Goal: Task Accomplishment & Management: Complete application form

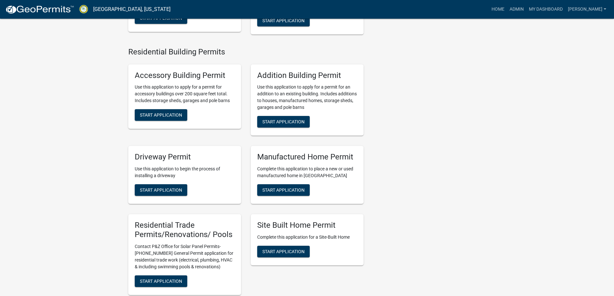
scroll to position [516, 0]
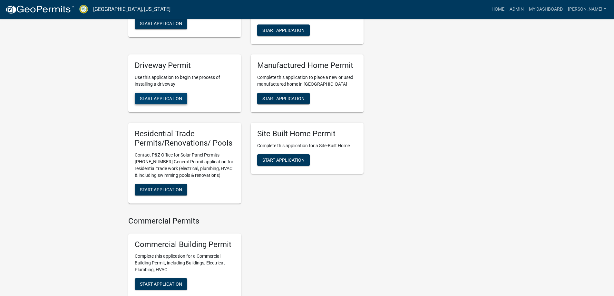
drag, startPoint x: 165, startPoint y: 95, endPoint x: 164, endPoint y: 100, distance: 5.6
click at [165, 95] on div "Driveway Permit Use this application to begin the process of installing a drive…" at bounding box center [184, 83] width 113 height 58
click at [164, 101] on span "Start Application" at bounding box center [161, 98] width 42 height 5
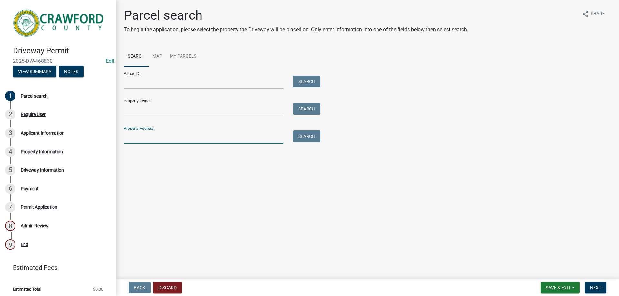
click at [148, 136] on input "Property Address:" at bounding box center [204, 137] width 160 height 13
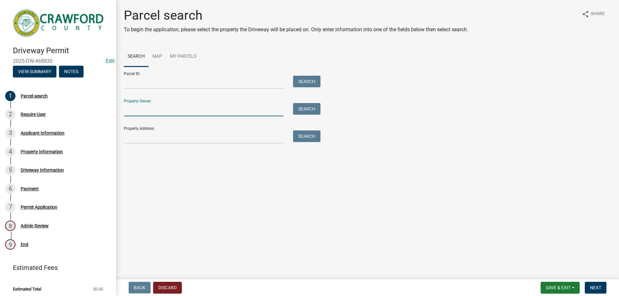
click at [143, 110] on input "Property Owner:" at bounding box center [204, 109] width 160 height 13
click at [136, 136] on input "Property Address:" at bounding box center [204, 137] width 160 height 13
click at [144, 111] on input "Property Owner:" at bounding box center [204, 109] width 160 height 13
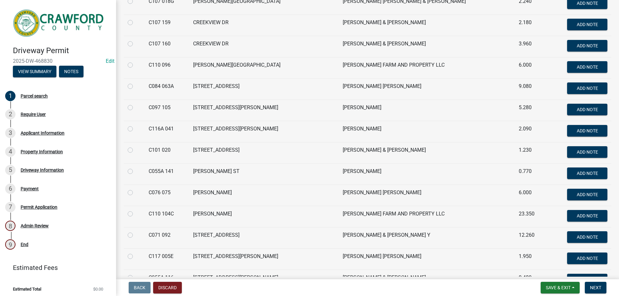
scroll to position [162, 0]
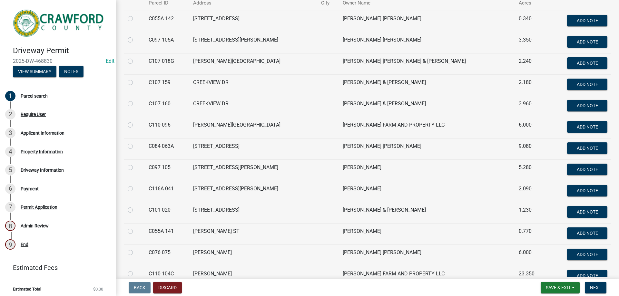
type input "bryant"
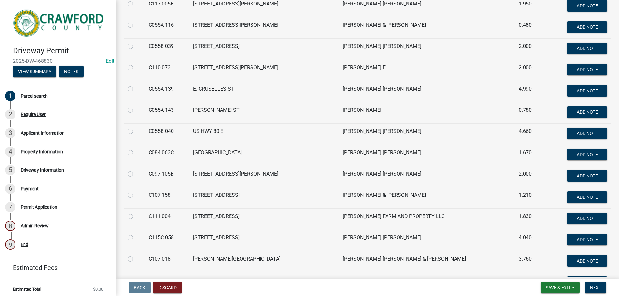
scroll to position [516, 0]
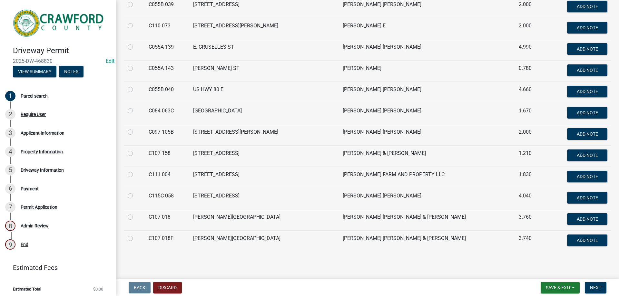
click at [135, 235] on label at bounding box center [135, 235] width 0 height 0
click at [135, 239] on 018F "radio" at bounding box center [137, 237] width 4 height 4
radio 018F "true"
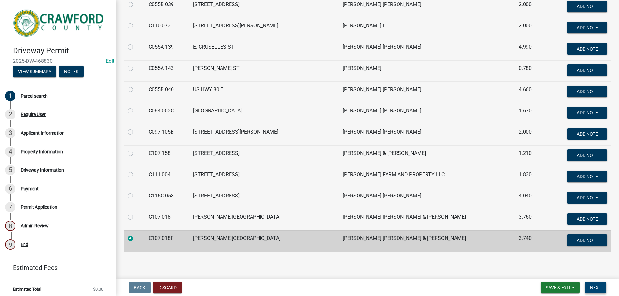
click at [602, 289] on button "Next" at bounding box center [596, 288] width 22 height 12
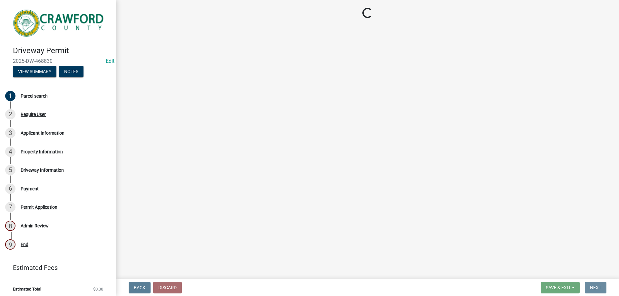
scroll to position [0, 0]
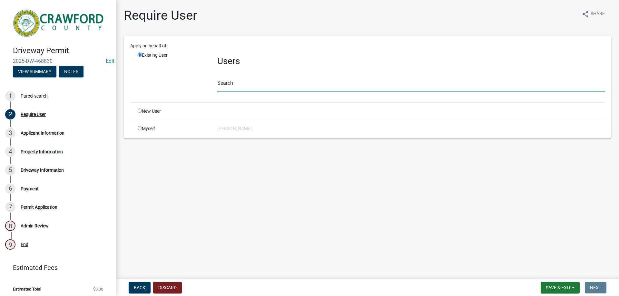
click at [258, 90] on input "text" at bounding box center [410, 84] width 387 height 13
type input "crawfordgu"
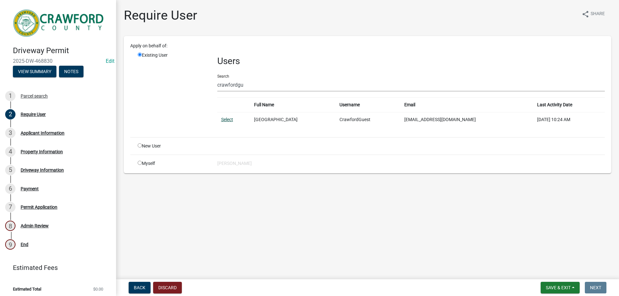
click at [226, 119] on link "Select" at bounding box center [227, 119] width 12 height 5
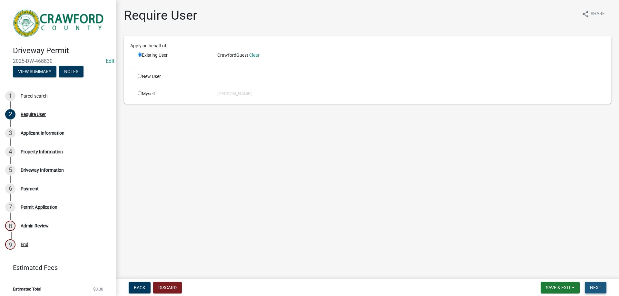
click at [589, 292] on button "Next" at bounding box center [596, 288] width 22 height 12
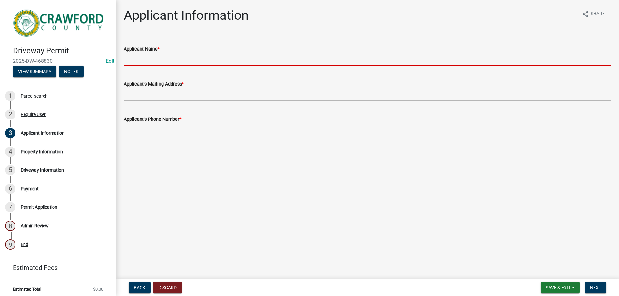
click at [158, 62] on input "Applicant Name *" at bounding box center [367, 59] width 487 height 13
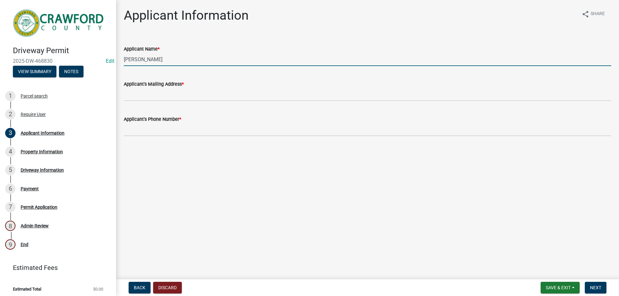
type input "[PERSON_NAME]"
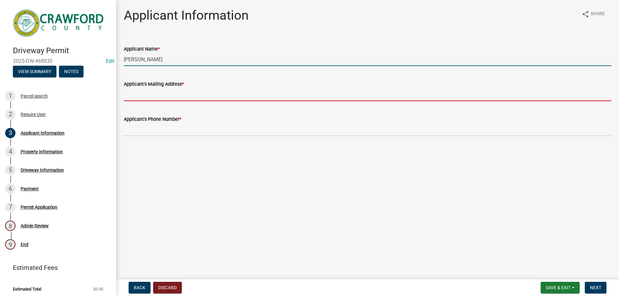
click at [168, 90] on input "Applicant's Mailing Address *" at bounding box center [367, 94] width 487 height 13
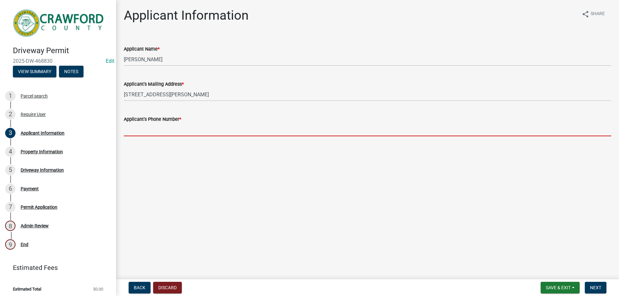
click at [163, 132] on input "Applicant's Phone Number *" at bounding box center [367, 129] width 487 height 13
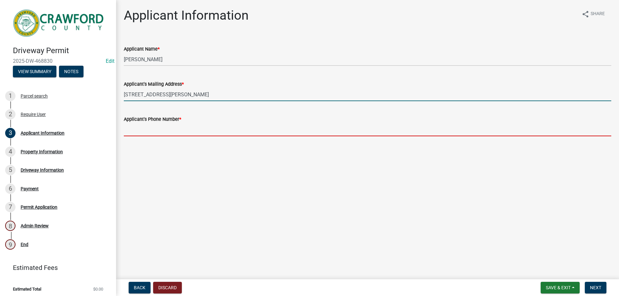
click at [161, 98] on input "158 henry lane" at bounding box center [367, 94] width 487 height 13
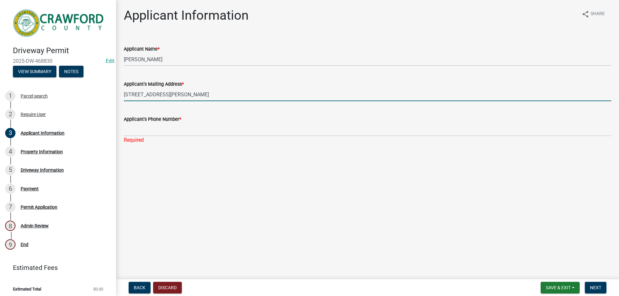
type input "158 henry lane knoxville ga 31050"
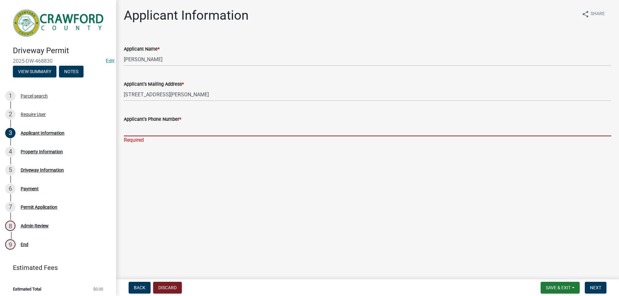
click at [219, 131] on input "Applicant's Phone Number *" at bounding box center [367, 129] width 487 height 13
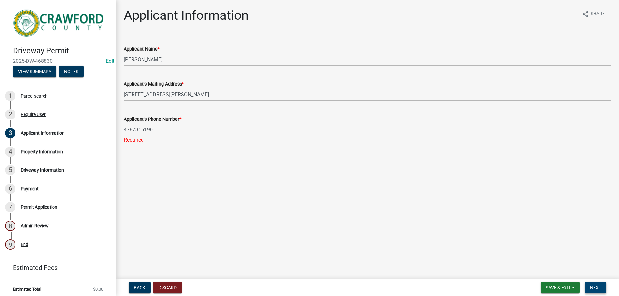
type input "4787316190"
click at [596, 287] on span "Next" at bounding box center [595, 287] width 11 height 5
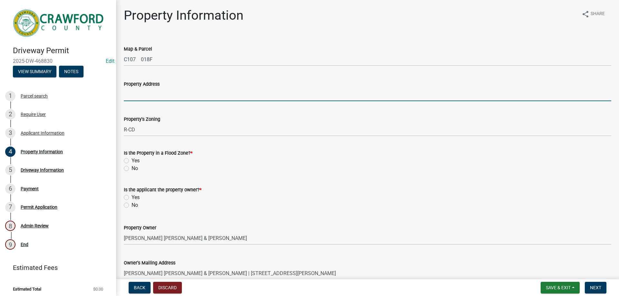
click at [183, 99] on input "Property Address" at bounding box center [367, 94] width 487 height 13
click at [146, 95] on input "0 marshall mill rd" at bounding box center [367, 94] width 487 height 13
click at [148, 94] on input "0 marshall mill rd" at bounding box center [367, 94] width 487 height 13
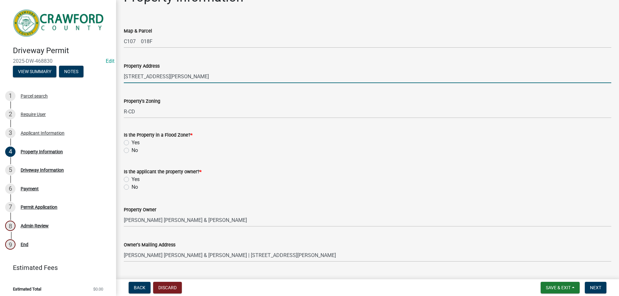
scroll to position [64, 0]
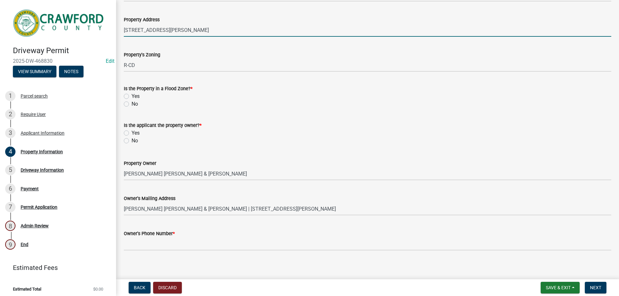
type input "0 marshall mill rd"
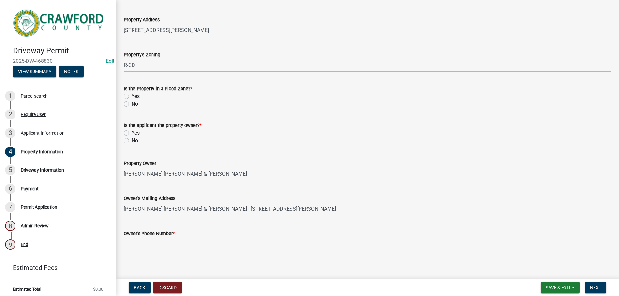
click at [131, 106] on label "No" at bounding box center [134, 104] width 6 height 8
click at [131, 104] on input "No" at bounding box center [133, 102] width 4 height 4
radio input "true"
click at [131, 135] on label "Yes" at bounding box center [135, 133] width 8 height 8
click at [131, 133] on input "Yes" at bounding box center [133, 131] width 4 height 4
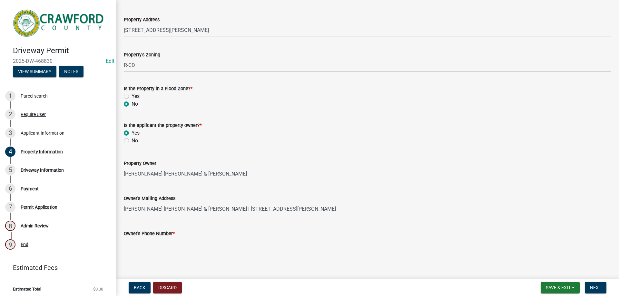
radio input "true"
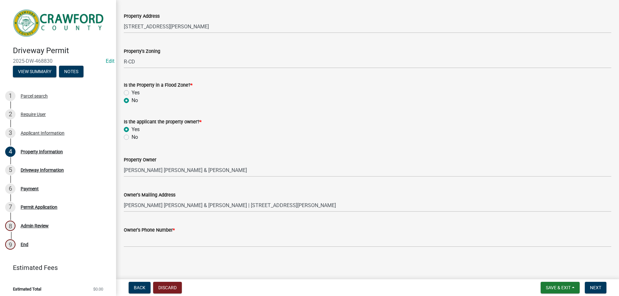
scroll to position [69, 0]
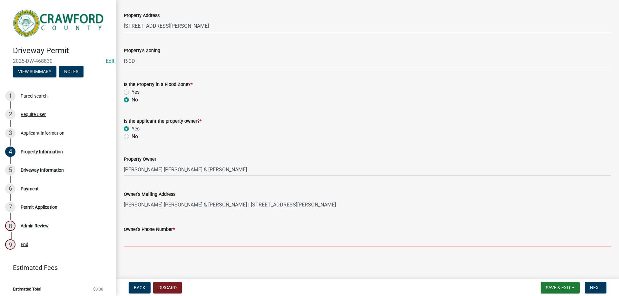
click at [175, 241] on input "Owner's Phone Number *" at bounding box center [367, 239] width 487 height 13
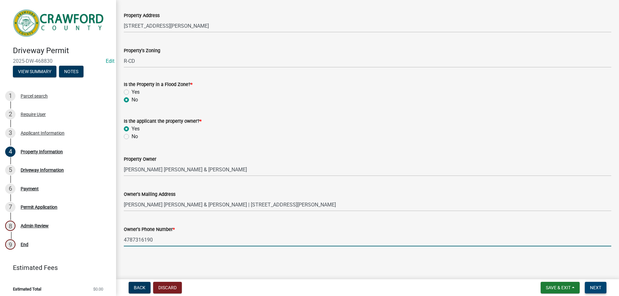
type input "4787316190"
click at [595, 286] on span "Next" at bounding box center [595, 287] width 11 height 5
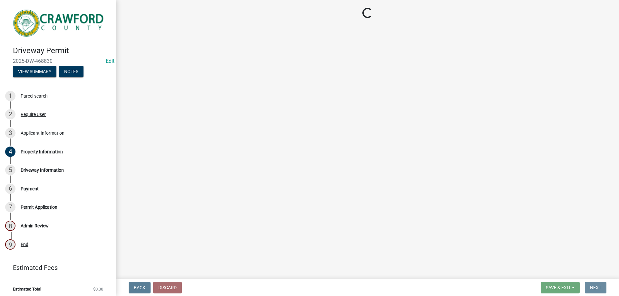
scroll to position [0, 0]
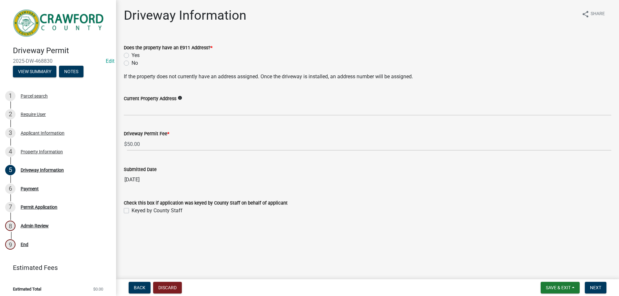
click at [131, 62] on label "No" at bounding box center [134, 63] width 6 height 8
click at [131, 62] on input "No" at bounding box center [133, 61] width 4 height 4
radio input "true"
click at [131, 65] on label "No" at bounding box center [134, 63] width 6 height 8
click at [131, 63] on input "No" at bounding box center [133, 61] width 4 height 4
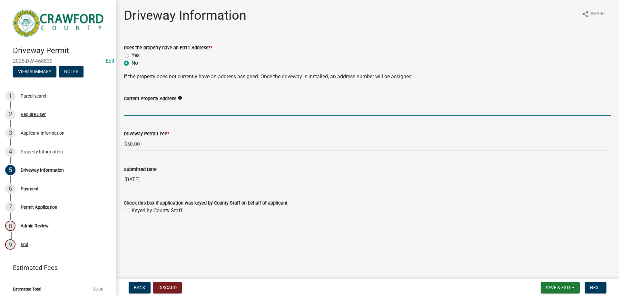
click at [175, 115] on input "Current Property Address" at bounding box center [367, 108] width 487 height 13
type input "0 marshall mill rd"
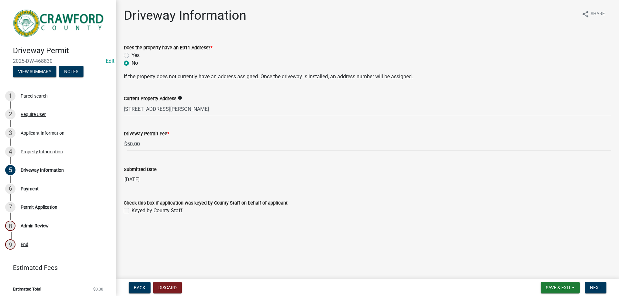
click at [131, 211] on label "Keyed by County Staff" at bounding box center [156, 211] width 51 height 8
click at [131, 211] on input "Keyed by County Staff" at bounding box center [133, 209] width 4 height 4
checkbox input "true"
click at [600, 287] on span "Next" at bounding box center [595, 287] width 11 height 5
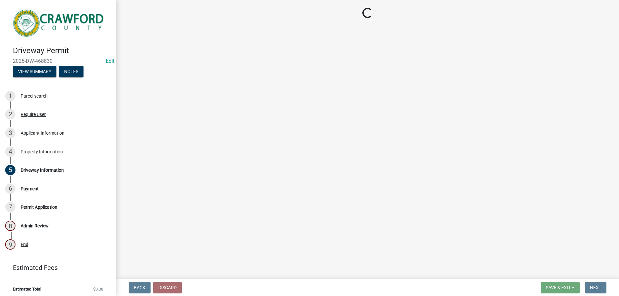
select select "3: 3"
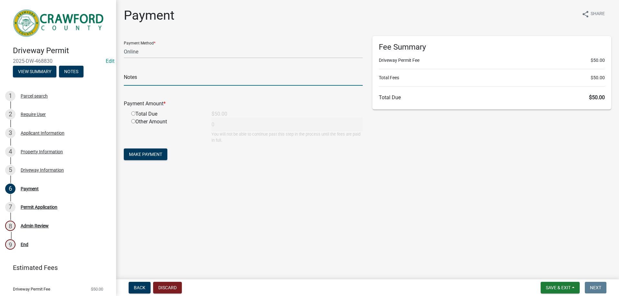
click at [147, 82] on input "text" at bounding box center [243, 79] width 239 height 13
click at [135, 97] on div "Payment Amount * Total Due $50.00 Other Amount 0 You will not be able to contin…" at bounding box center [243, 117] width 239 height 53
drag, startPoint x: 149, startPoint y: 80, endPoint x: 152, endPoint y: 76, distance: 5.3
click at [149, 80] on input "text" at bounding box center [243, 79] width 239 height 13
type input "a"
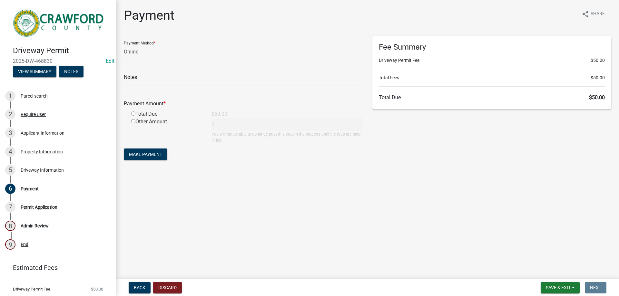
click at [134, 114] on input "radio" at bounding box center [133, 114] width 4 height 4
radio input "true"
type input "50"
click at [147, 154] on span "Make Payment" at bounding box center [145, 154] width 33 height 5
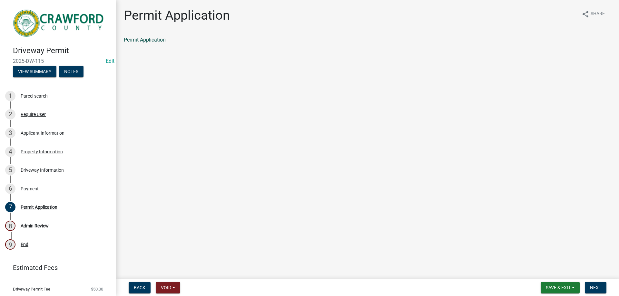
click at [152, 40] on link "Permit Application" at bounding box center [145, 40] width 42 height 6
click at [604, 291] on button "Next" at bounding box center [596, 288] width 22 height 12
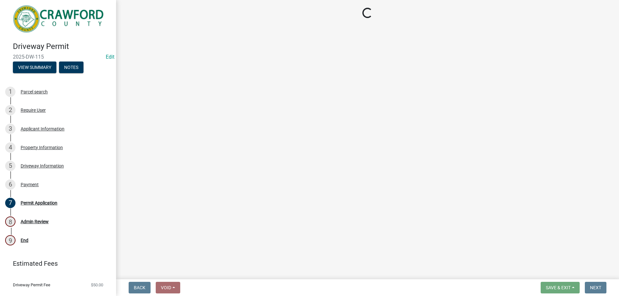
scroll to position [16, 0]
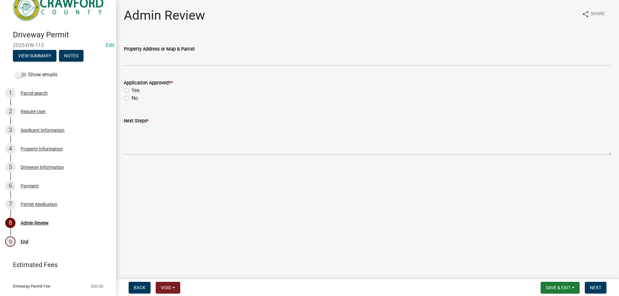
click at [131, 91] on label "Yes" at bounding box center [135, 91] width 8 height 8
click at [131, 91] on input "Yes" at bounding box center [133, 89] width 4 height 4
radio input "true"
click at [150, 66] on wm-data-entity-input "Property Address or Map & Parcel" at bounding box center [367, 53] width 487 height 35
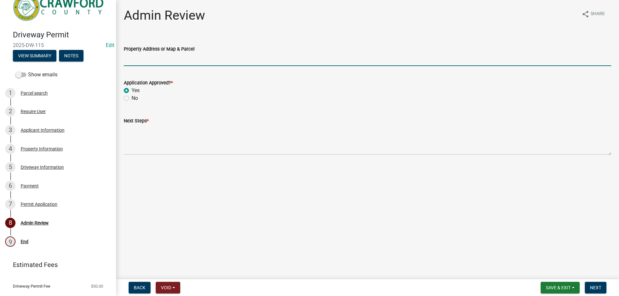
drag, startPoint x: 153, startPoint y: 63, endPoint x: 147, endPoint y: 66, distance: 6.6
click at [148, 65] on input "Property Address or Map & Parcel" at bounding box center [367, 59] width 487 height 13
click at [216, 53] on div "Property Address or Map & Parcel" at bounding box center [367, 49] width 487 height 8
click at [187, 54] on input "Property Address or Map & Parcel" at bounding box center [367, 59] width 487 height 13
type input "c107 018f"
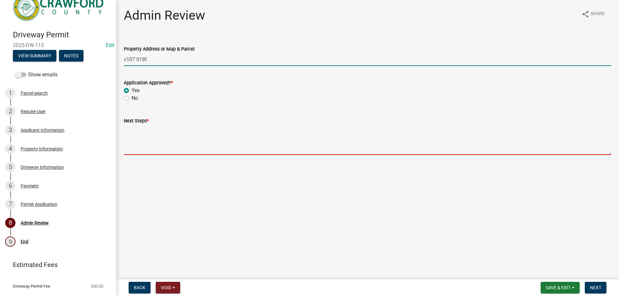
click at [145, 152] on textarea "Next Steps *" at bounding box center [367, 140] width 487 height 30
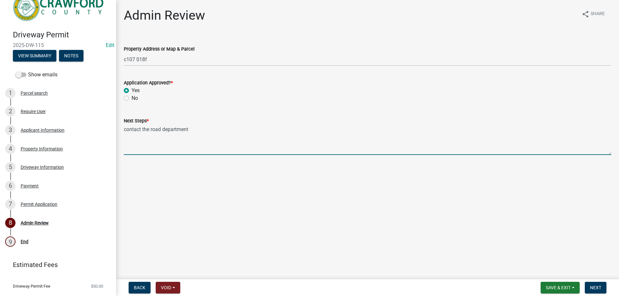
click at [195, 136] on textarea "contact the road department" at bounding box center [367, 140] width 487 height 30
click at [188, 140] on textarea "contact the road department" at bounding box center [367, 140] width 487 height 30
click at [194, 136] on textarea "contact the road department" at bounding box center [367, 140] width 487 height 30
type textarea "contact the road department"
drag, startPoint x: 129, startPoint y: 126, endPoint x: 84, endPoint y: 119, distance: 44.7
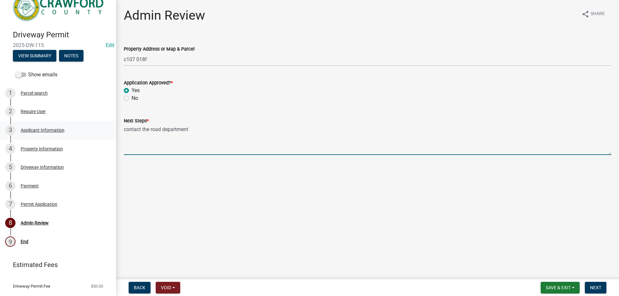
click at [84, 119] on div "Driveway Permit 2025-DW-115 Edit View Summary Notes Show emails 1 Parcel search…" at bounding box center [309, 148] width 619 height 296
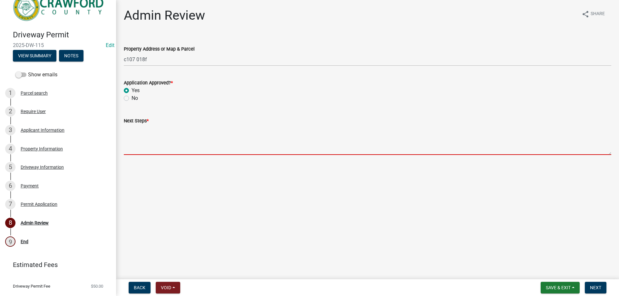
paste textarea "Please contact [PERSON_NAME] with the Road Department at [PHONE_NUMBER] for the…"
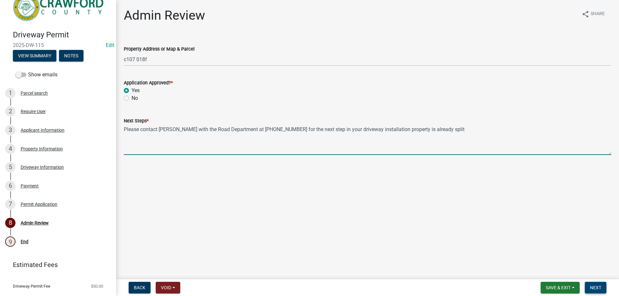
type textarea "Please contact Joey Simms with the Road Department at 478-214-1188 for the next…"
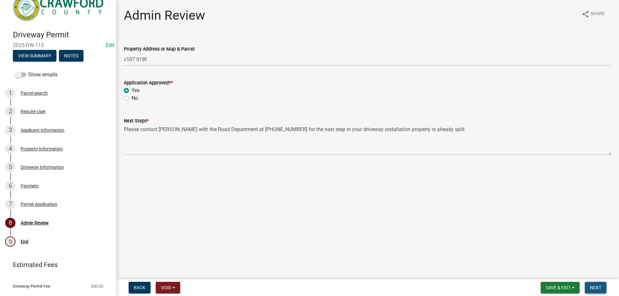
click at [602, 289] on button "Next" at bounding box center [596, 288] width 22 height 12
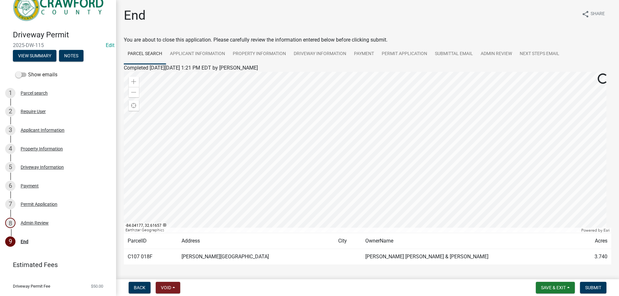
scroll to position [26, 0]
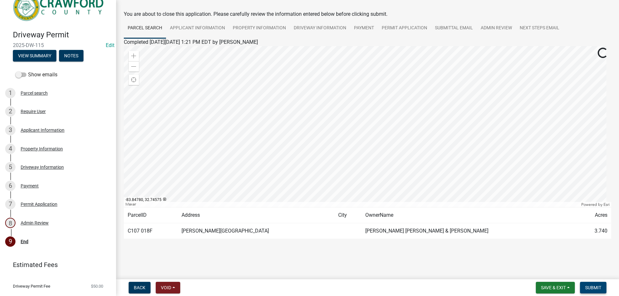
click at [595, 291] on button "Submit" at bounding box center [593, 288] width 26 height 12
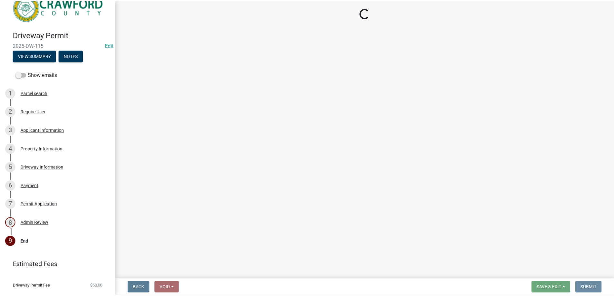
scroll to position [0, 0]
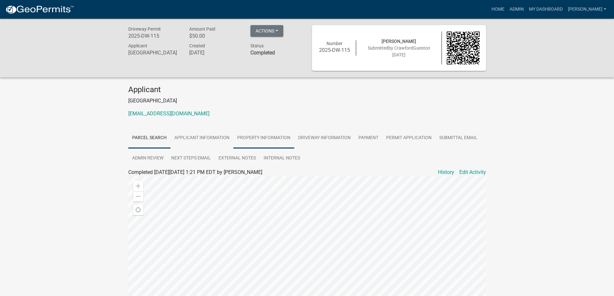
click at [277, 138] on link "Property Information" at bounding box center [263, 138] width 61 height 21
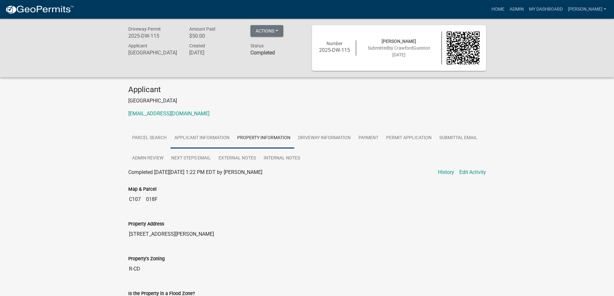
click at [226, 140] on link "Applicant Information" at bounding box center [201, 138] width 63 height 21
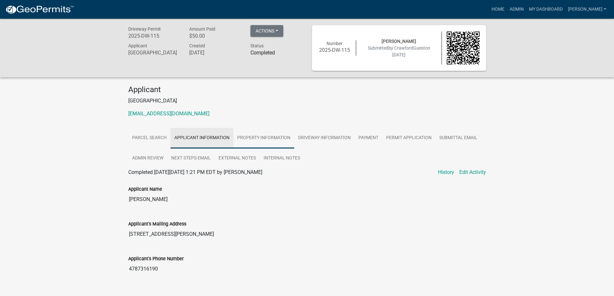
click at [265, 146] on link "Property Information" at bounding box center [263, 138] width 61 height 21
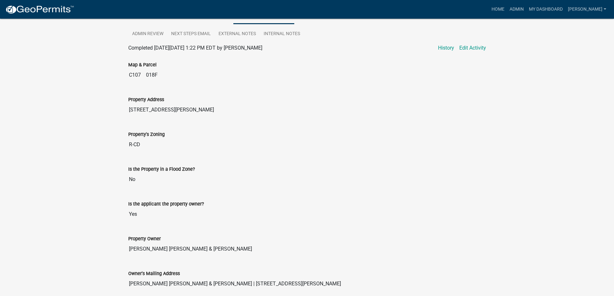
scroll to position [97, 0]
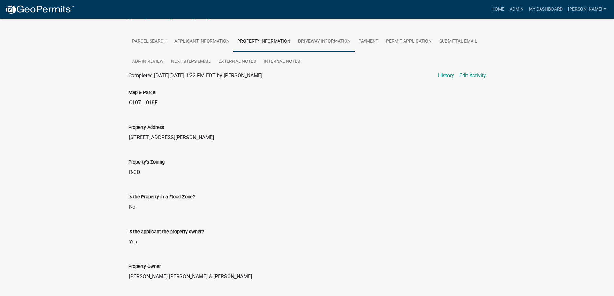
click at [340, 44] on link "Driveway Information" at bounding box center [324, 41] width 60 height 21
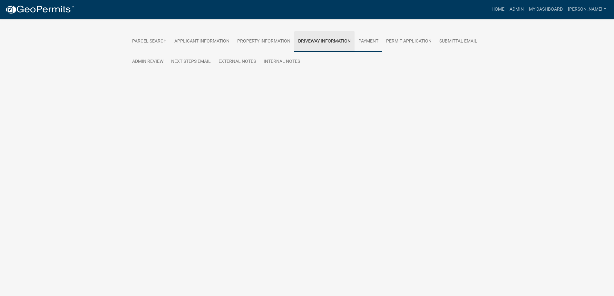
scroll to position [94, 0]
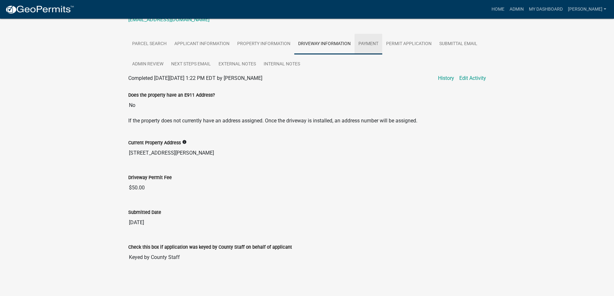
click at [371, 43] on link "Payment" at bounding box center [369, 44] width 28 height 21
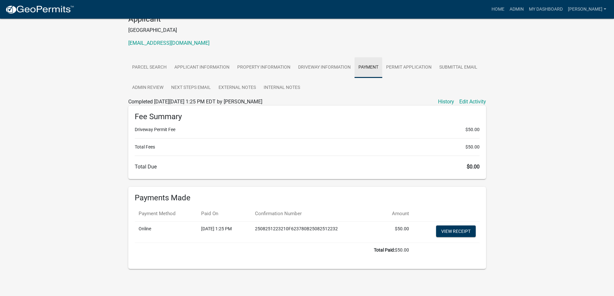
scroll to position [71, 0]
click at [410, 68] on link "Permit Application" at bounding box center [408, 67] width 53 height 21
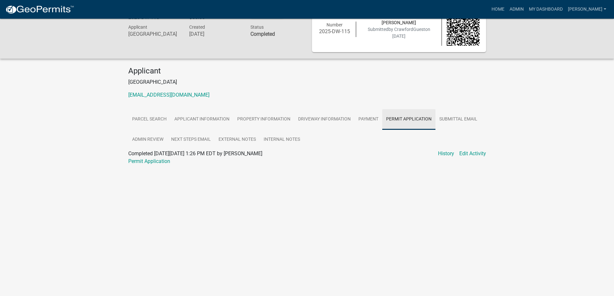
scroll to position [19, 0]
click at [453, 118] on link "Submittal Email" at bounding box center [458, 119] width 46 height 21
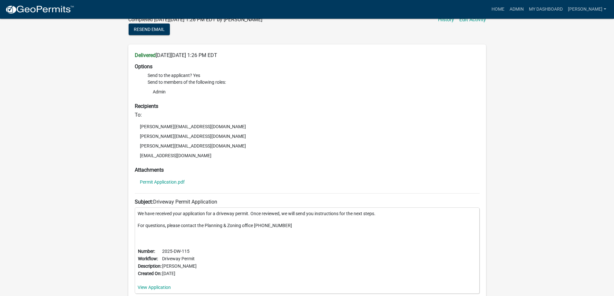
scroll to position [115, 0]
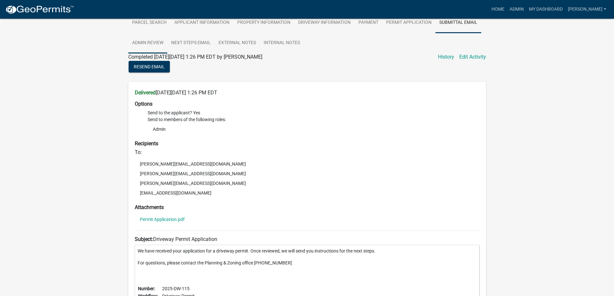
click at [155, 42] on link "Admin Review" at bounding box center [147, 43] width 39 height 21
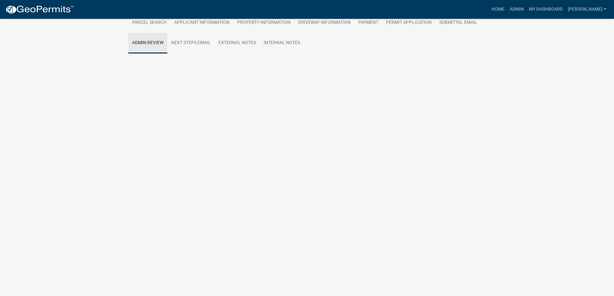
scroll to position [43, 0]
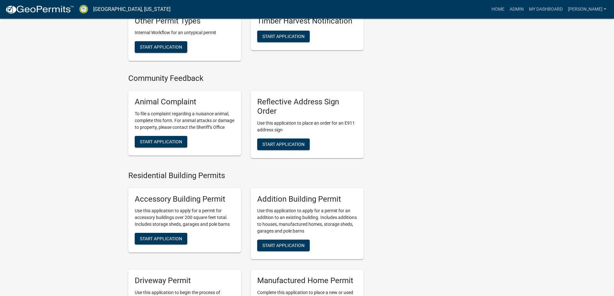
scroll to position [258, 0]
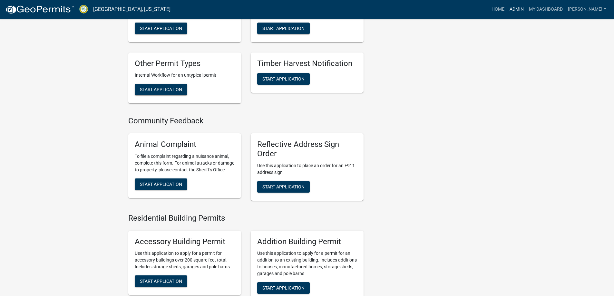
click at [516, 5] on link "Admin" at bounding box center [516, 9] width 19 height 12
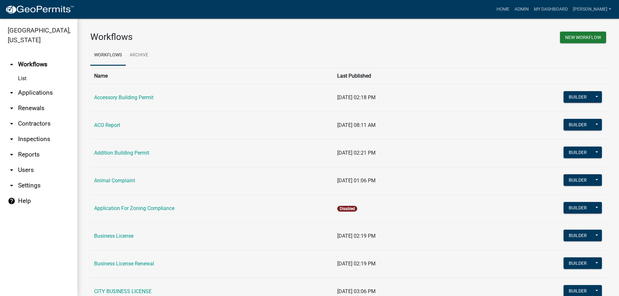
click at [47, 143] on link "arrow_drop_down Inspections" at bounding box center [38, 138] width 77 height 15
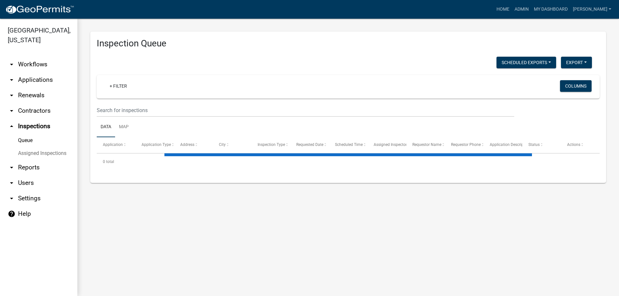
click at [35, 79] on link "arrow_drop_down Applications" at bounding box center [38, 79] width 77 height 15
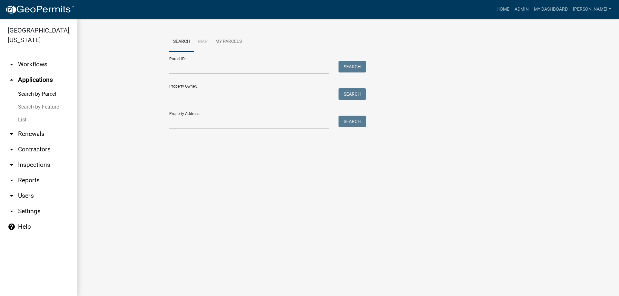
click at [26, 115] on link "List" at bounding box center [38, 119] width 77 height 13
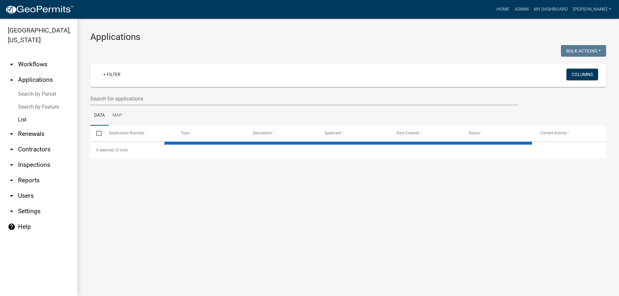
select select "3: 100"
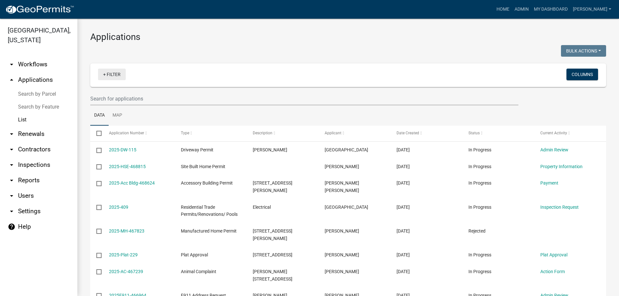
click at [115, 80] on link "+ Filter" at bounding box center [112, 75] width 28 height 12
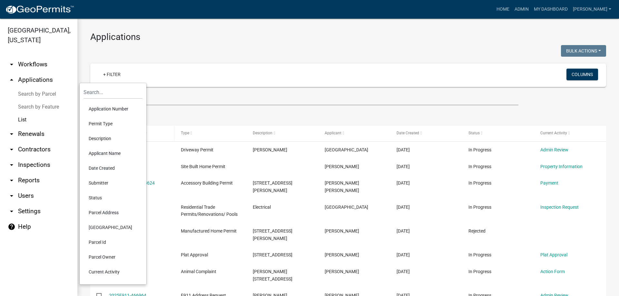
click at [107, 125] on li "Permit Type" at bounding box center [112, 123] width 59 height 15
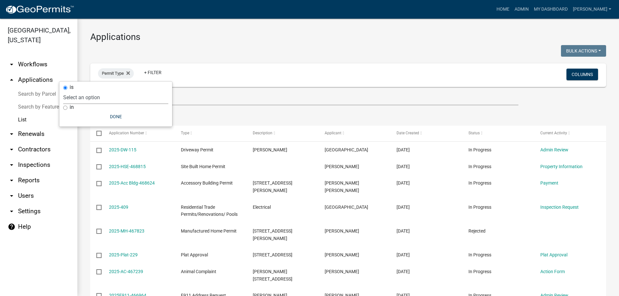
click at [113, 96] on select "Select an option Accessory Building Permit ACO Report Addition Building Permit …" at bounding box center [115, 97] width 105 height 13
select select "d51640cc-53ae-4786-bdbb-33e1df1d58d6"
click at [81, 91] on select "Select an option Accessory Building Permit ACO Report Addition Building Permit …" at bounding box center [115, 97] width 105 height 13
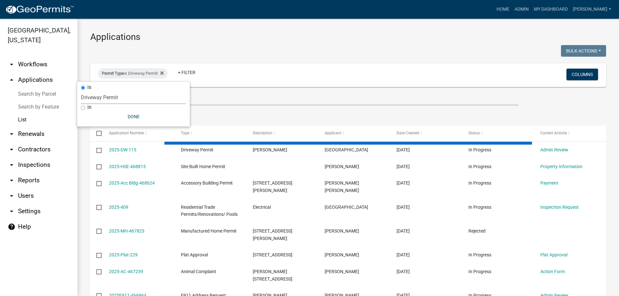
click at [468, 112] on ul "Data Map" at bounding box center [348, 115] width 516 height 20
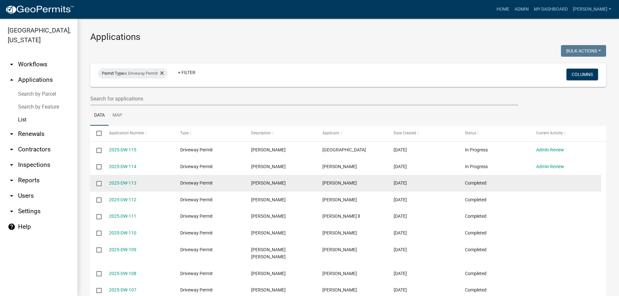
click at [120, 186] on div "2025-DW-113" at bounding box center [138, 183] width 59 height 7
click at [122, 184] on link "2025-DW-113" at bounding box center [122, 182] width 27 height 5
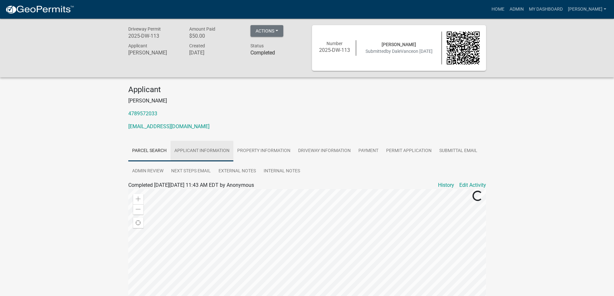
click at [218, 153] on link "Applicant Information" at bounding box center [201, 151] width 63 height 21
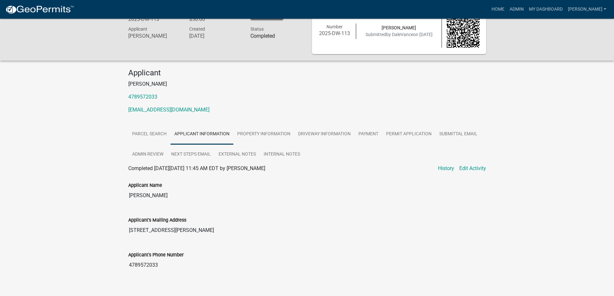
scroll to position [24, 0]
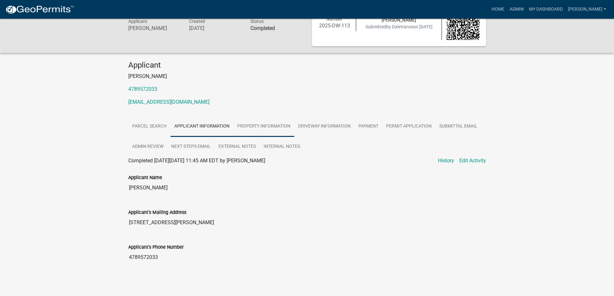
click at [244, 134] on link "Property Information" at bounding box center [263, 126] width 61 height 21
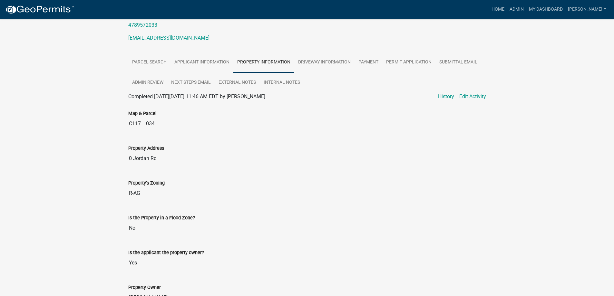
scroll to position [89, 0]
click at [419, 62] on link "Permit Application" at bounding box center [408, 62] width 53 height 21
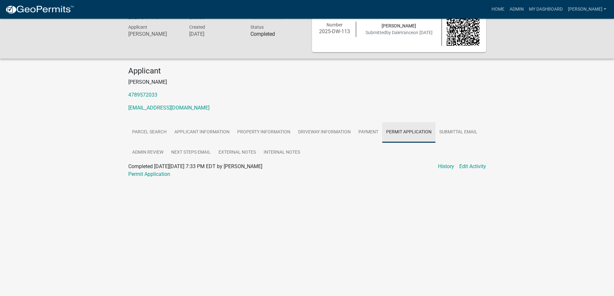
scroll to position [19, 0]
click at [137, 143] on link "Admin Review" at bounding box center [147, 152] width 39 height 21
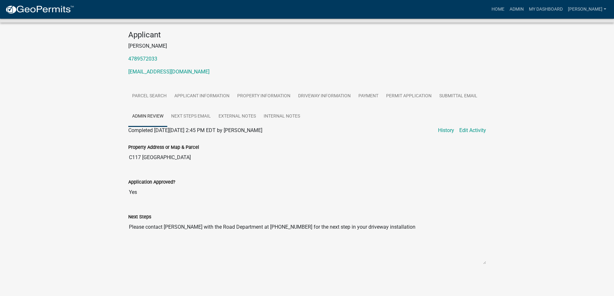
scroll to position [55, 0]
drag, startPoint x: 124, startPoint y: 224, endPoint x: 438, endPoint y: 241, distance: 313.7
click at [438, 241] on div "Next Steps Please contact [PERSON_NAME] with the Road Department at [PHONE_NUMB…" at bounding box center [306, 236] width 367 height 66
click at [187, 107] on link "Next Steps Email" at bounding box center [190, 116] width 47 height 21
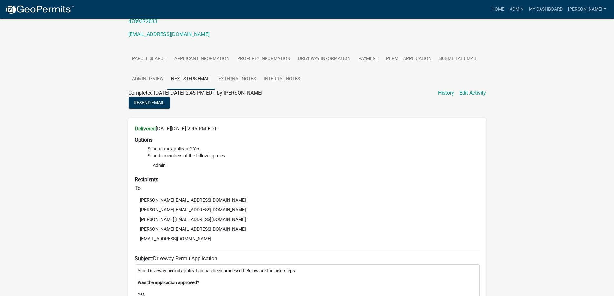
scroll to position [120, 0]
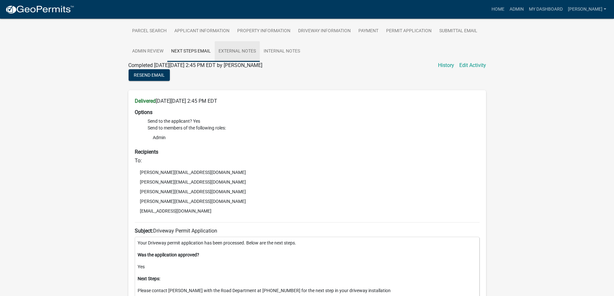
click at [241, 48] on link "External Notes" at bounding box center [237, 51] width 45 height 21
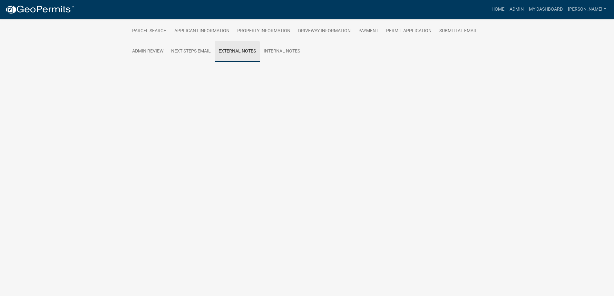
scroll to position [25, 0]
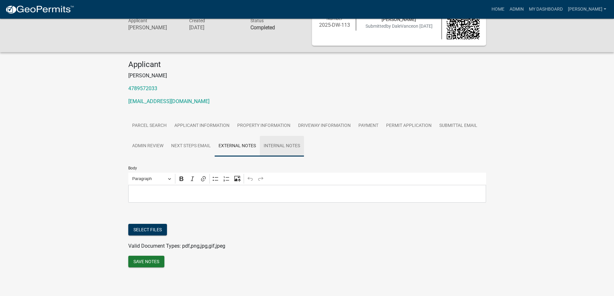
click at [280, 154] on link "Internal Notes" at bounding box center [282, 146] width 44 height 21
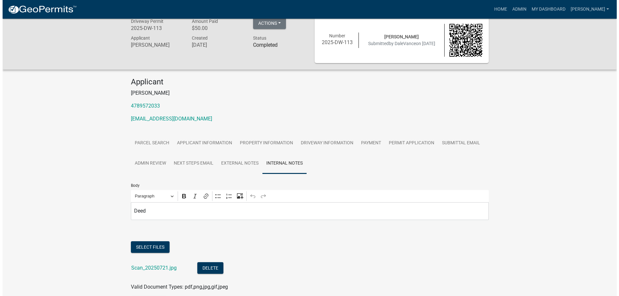
scroll to position [0, 0]
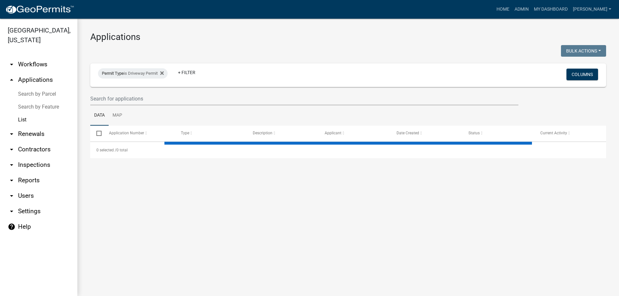
select select "3: 100"
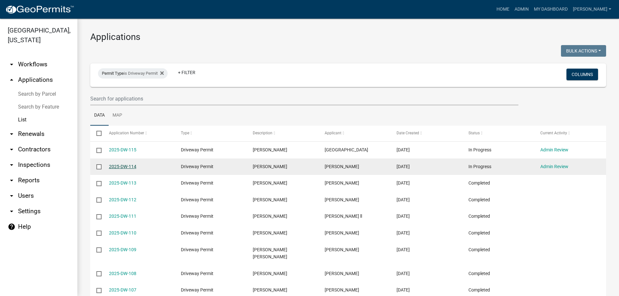
click at [130, 169] on link "2025-DW-114" at bounding box center [122, 166] width 27 height 5
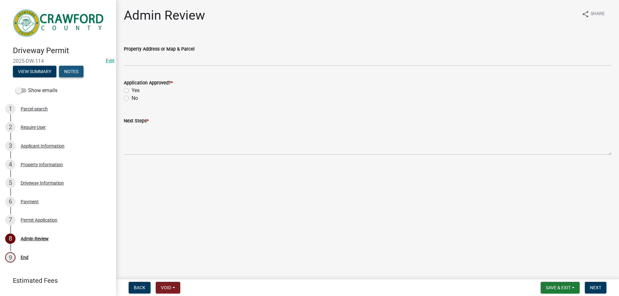
click at [73, 68] on button "Notes" at bounding box center [71, 72] width 24 height 12
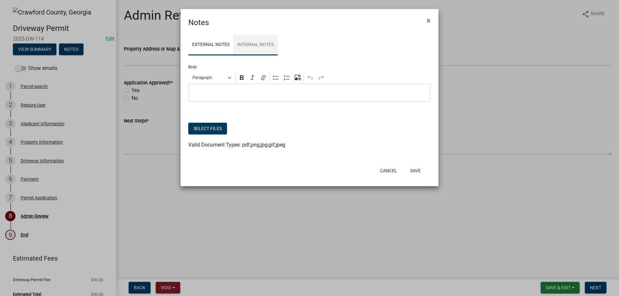
click at [250, 44] on link "Internal Notes" at bounding box center [255, 45] width 44 height 21
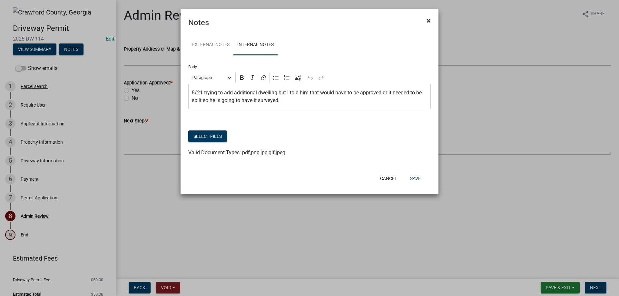
click at [428, 23] on span "×" at bounding box center [428, 20] width 4 height 9
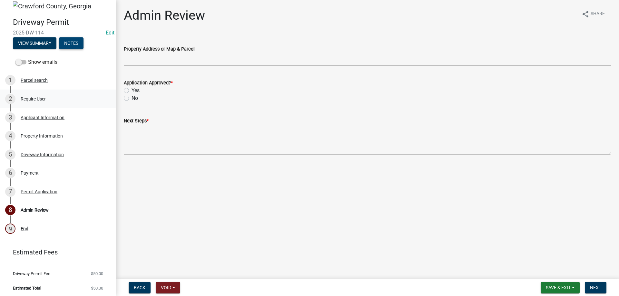
scroll to position [8, 0]
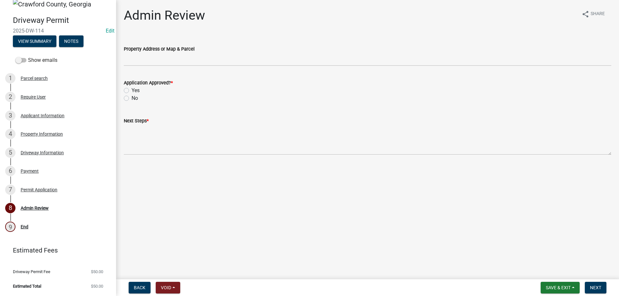
click at [131, 91] on label "Yes" at bounding box center [135, 91] width 8 height 8
click at [131, 91] on input "Yes" at bounding box center [133, 89] width 4 height 4
radio input "true"
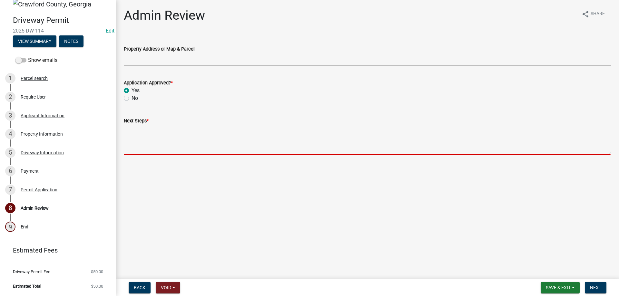
click at [142, 135] on textarea "Next Steps *" at bounding box center [367, 140] width 487 height 30
